Goal: Task Accomplishment & Management: Manage account settings

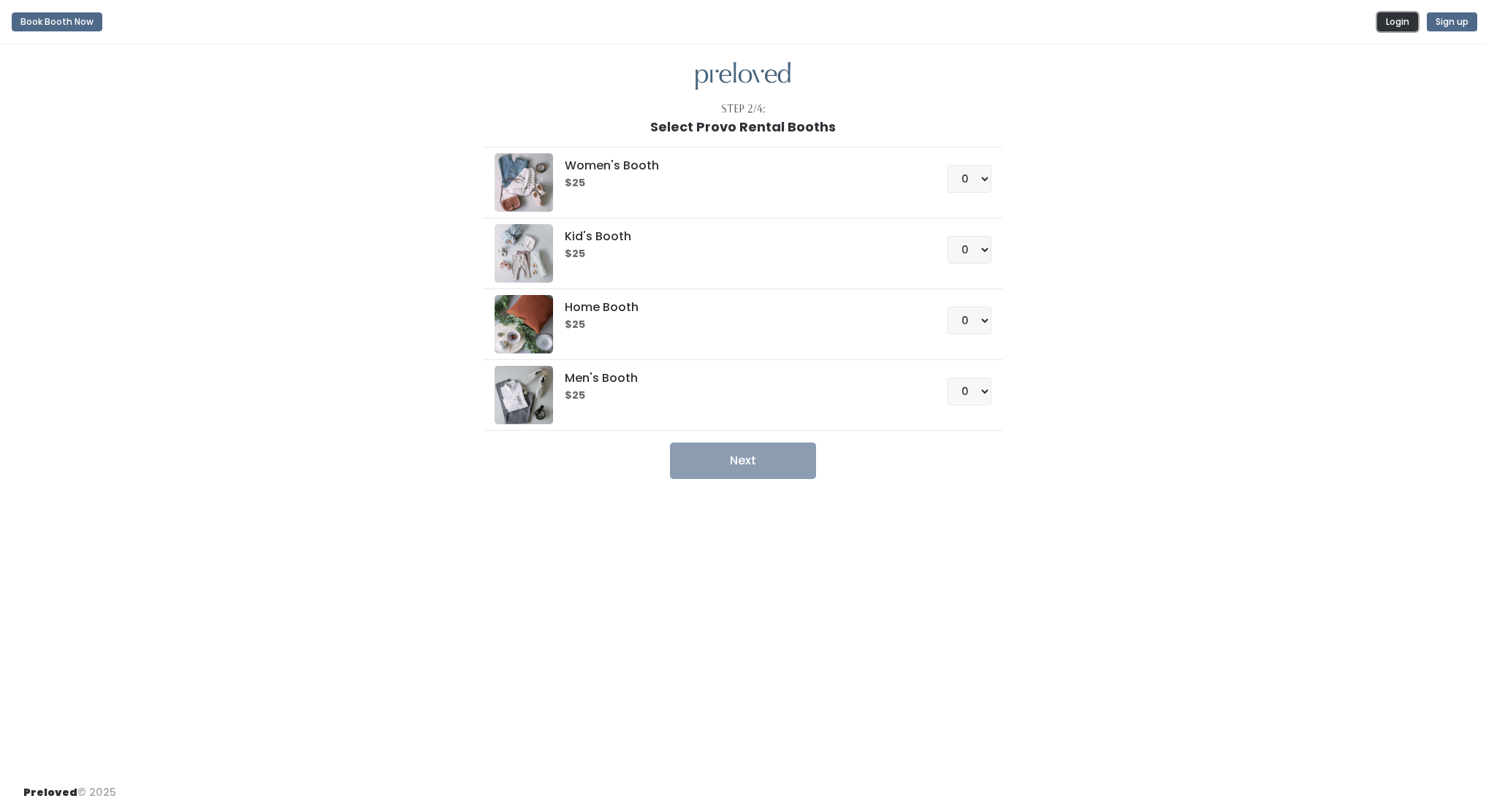
click at [1410, 19] on button "Login" at bounding box center [1398, 22] width 41 height 19
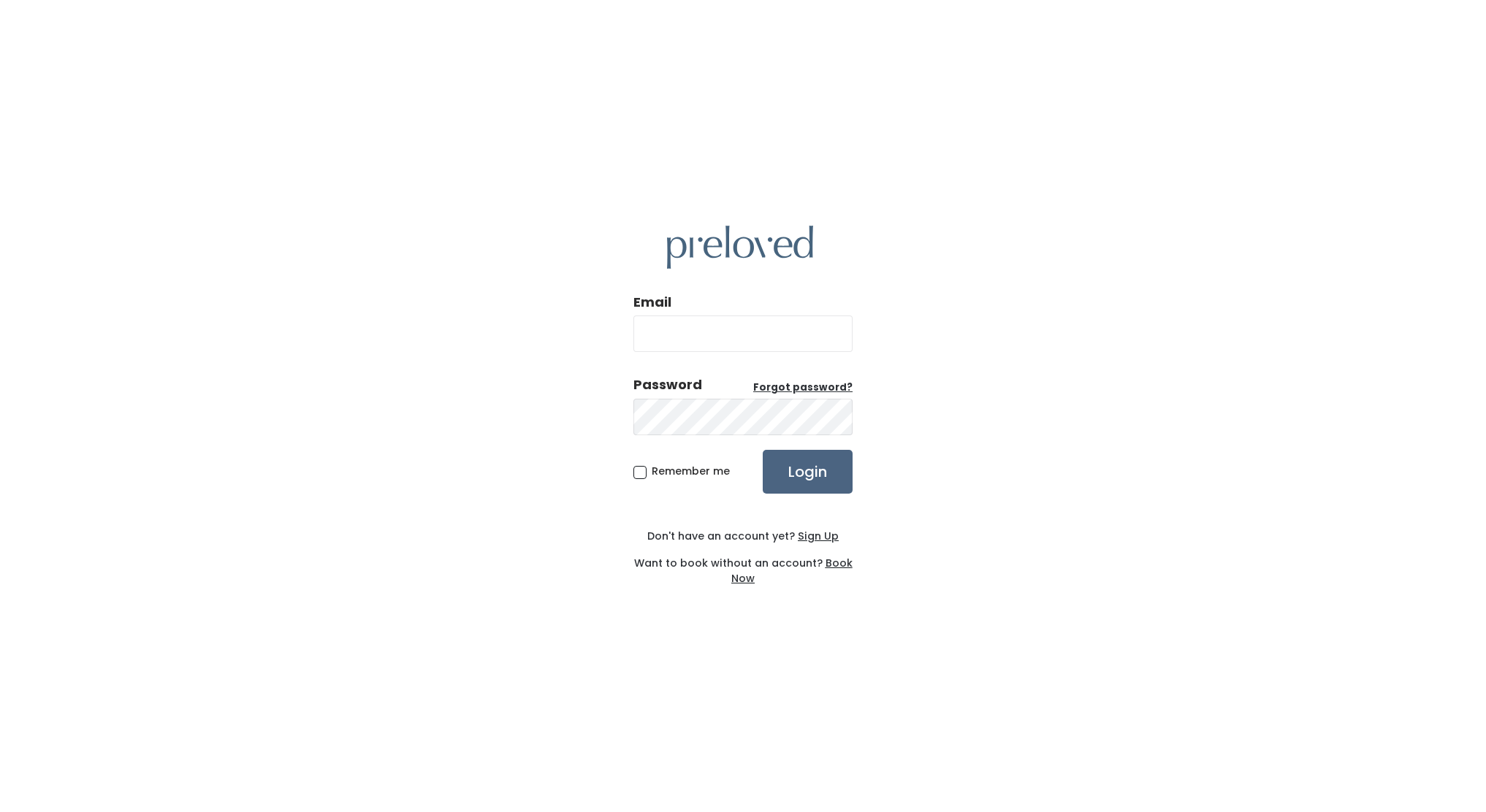
type input "jagropp11@gmail.com"
click at [779, 451] on input "Login" at bounding box center [808, 471] width 90 height 44
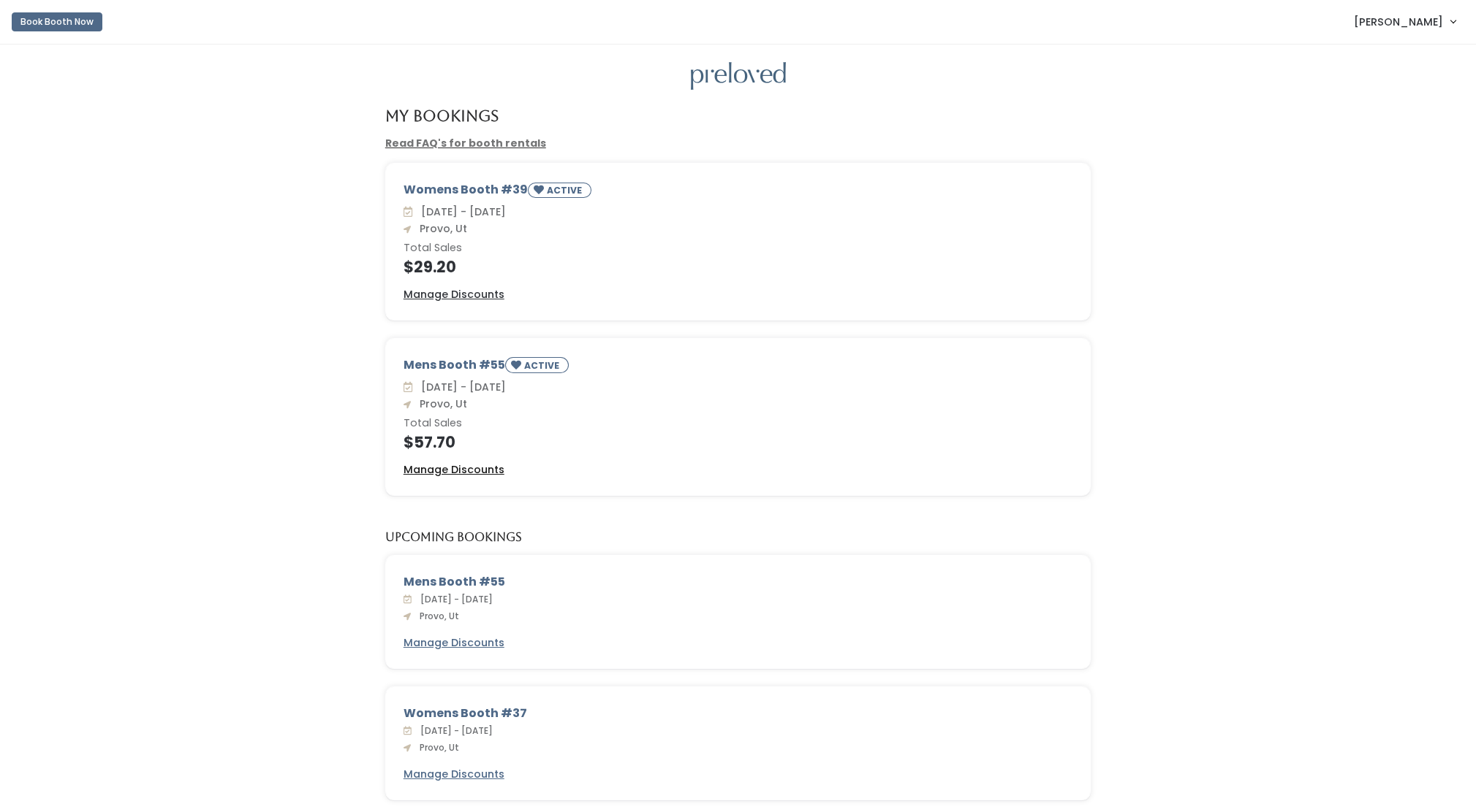
click at [459, 466] on u "Manage Discounts" at bounding box center [454, 470] width 101 height 15
